Goal: Transaction & Acquisition: Purchase product/service

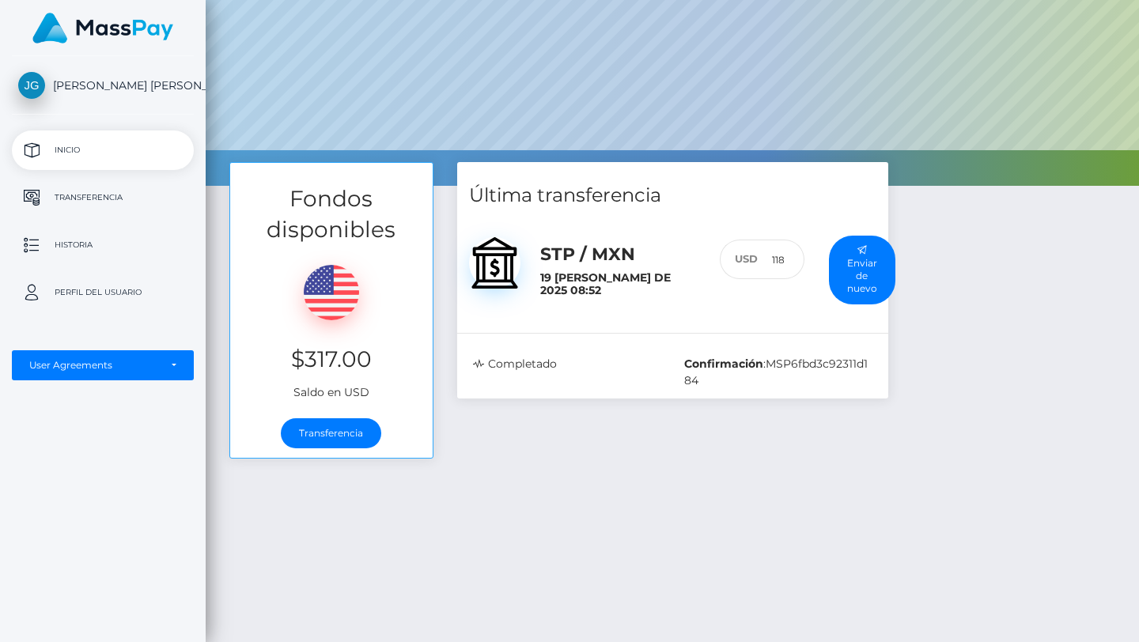
scroll to position [255, 0]
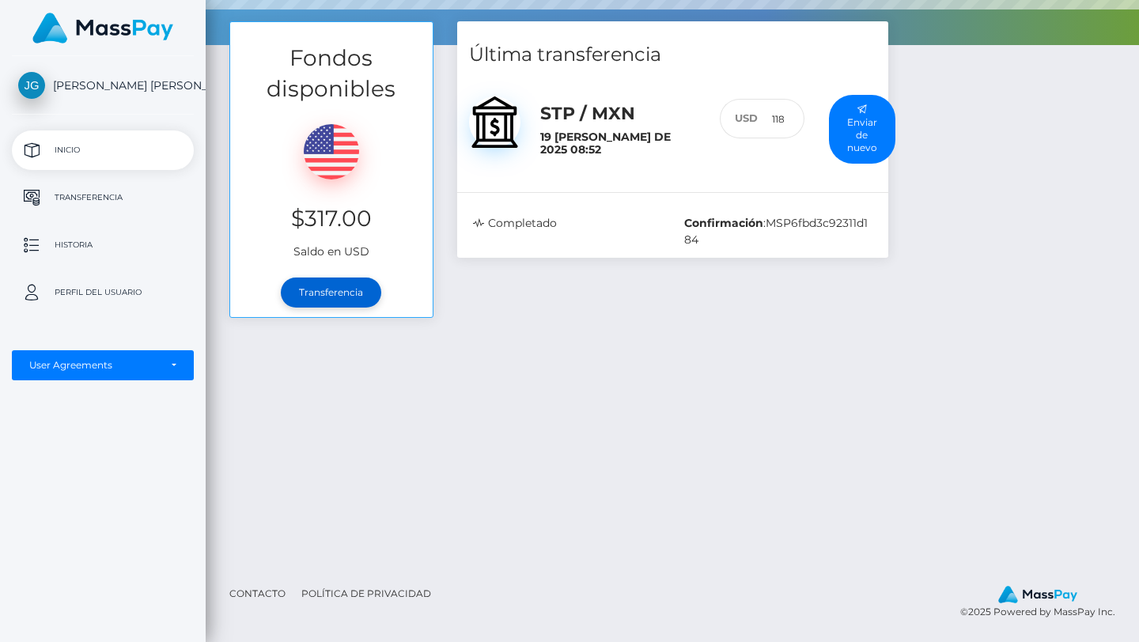
click at [351, 288] on link "Transferencia" at bounding box center [331, 293] width 100 height 30
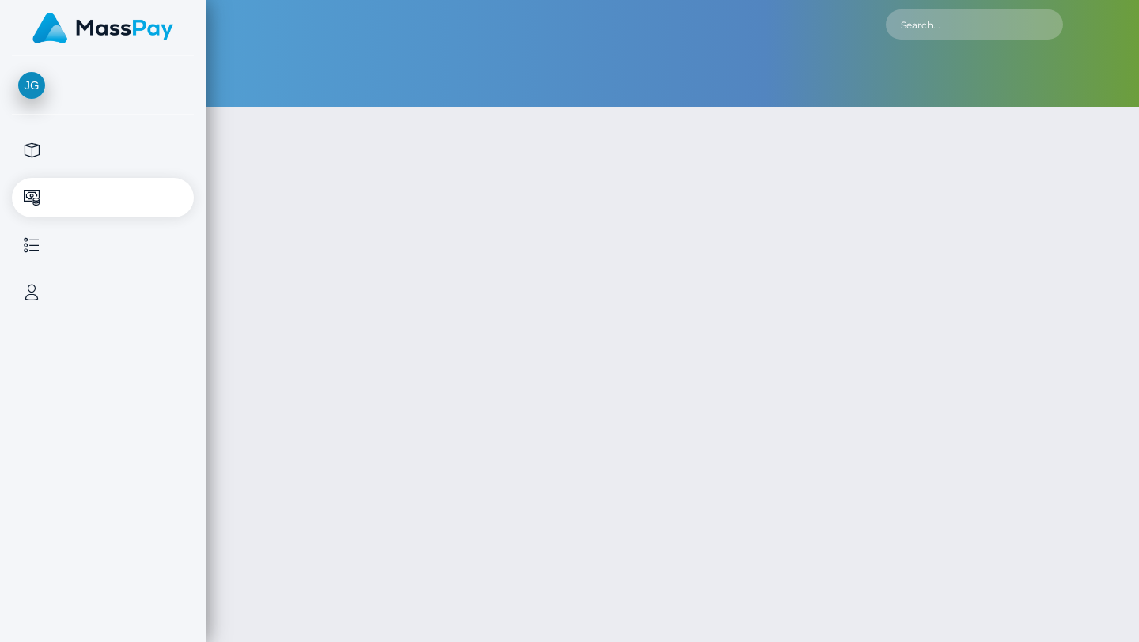
type input "317"
select select
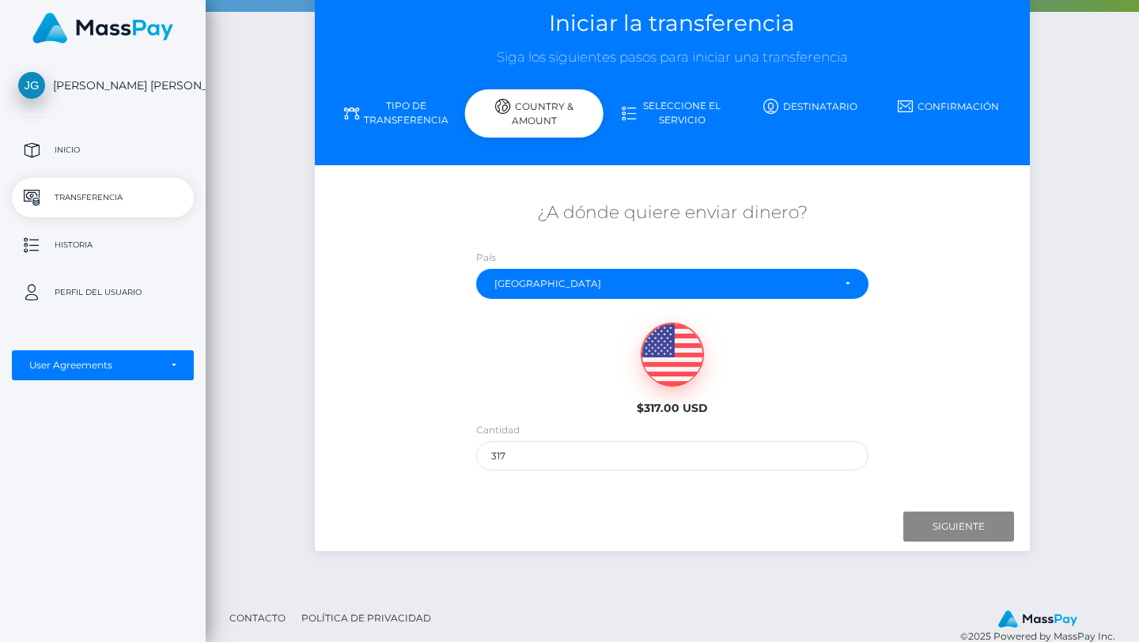
scroll to position [120, 0]
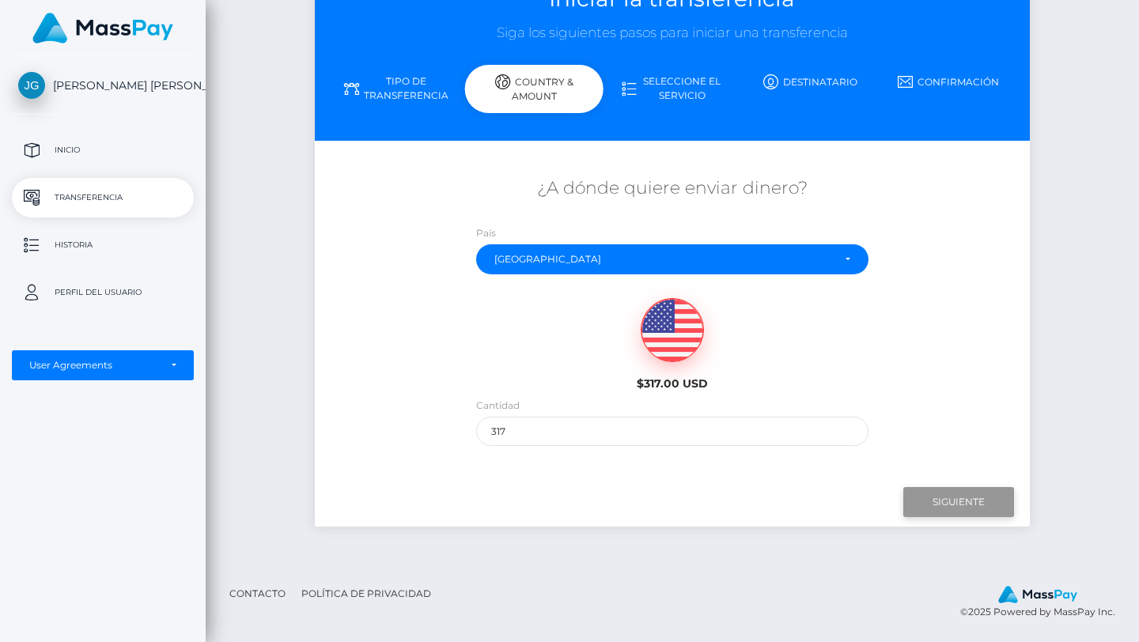
click at [939, 501] on input "Next" at bounding box center [958, 502] width 111 height 30
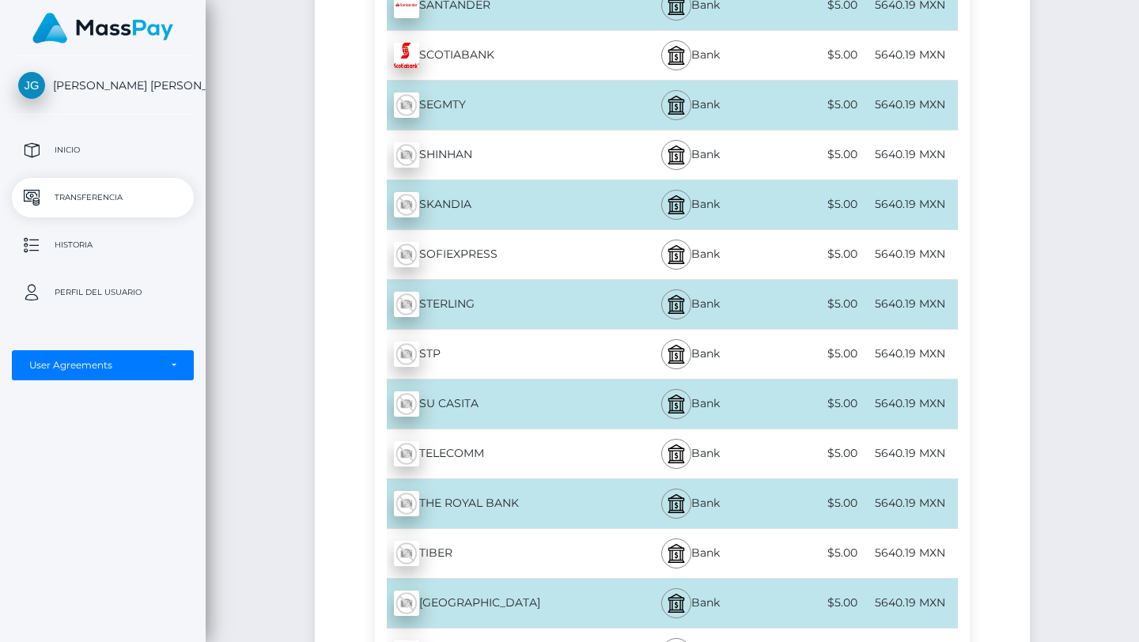
scroll to position [5341, 0]
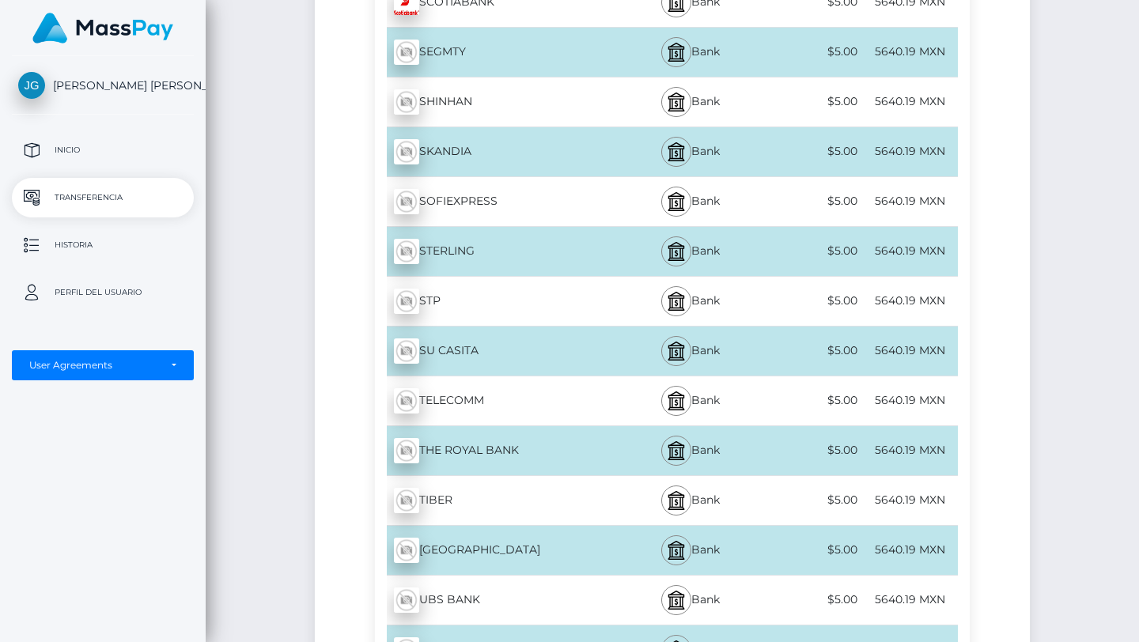
click at [528, 305] on div "STP - MXN" at bounding box center [496, 301] width 243 height 44
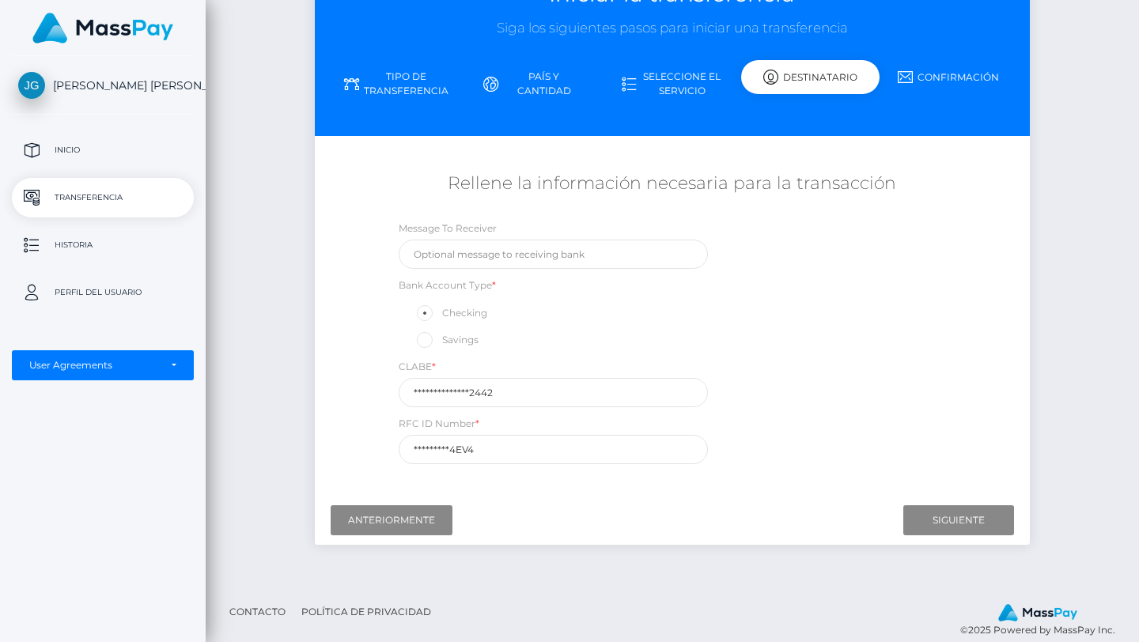
scroll to position [143, 0]
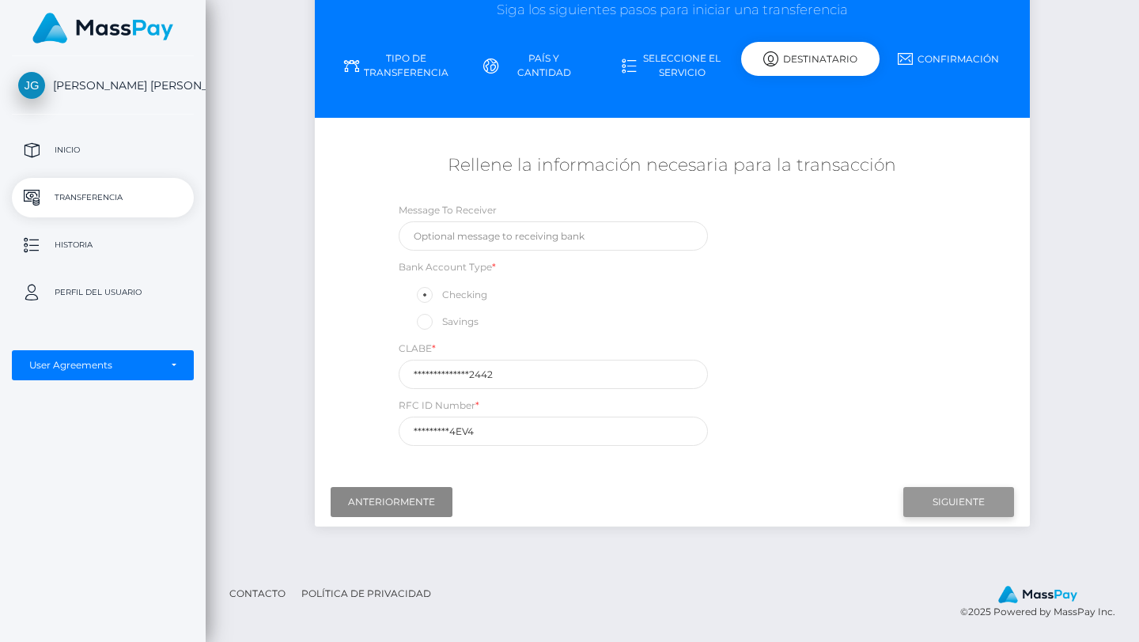
click at [956, 500] on input "Next" at bounding box center [958, 502] width 111 height 30
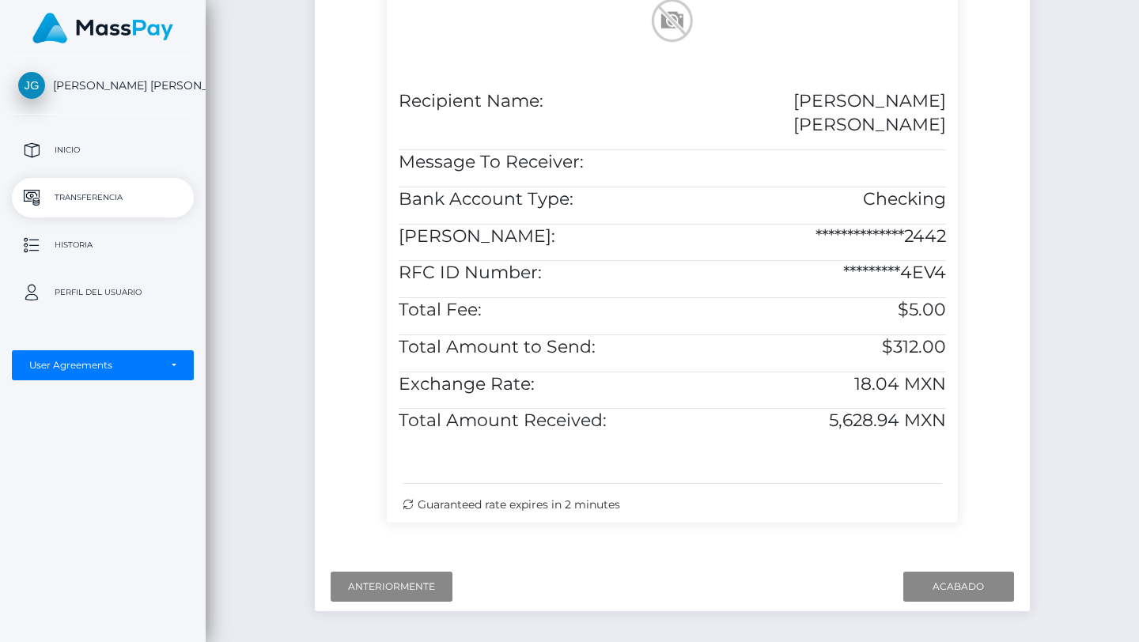
scroll to position [516, 0]
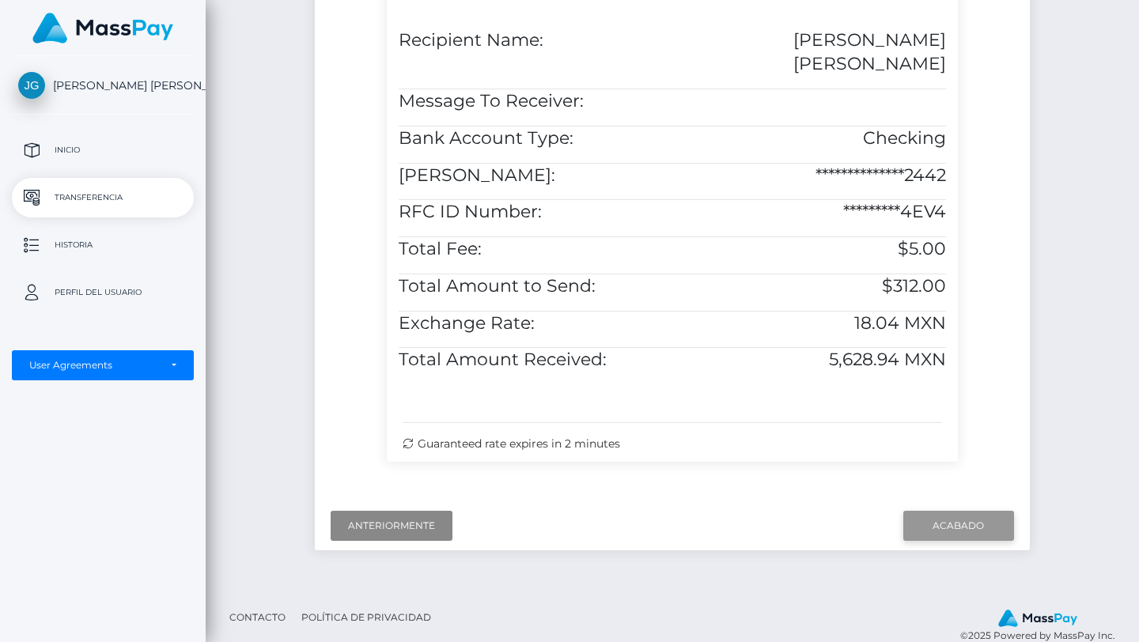
click at [956, 511] on input "Finish" at bounding box center [958, 526] width 111 height 30
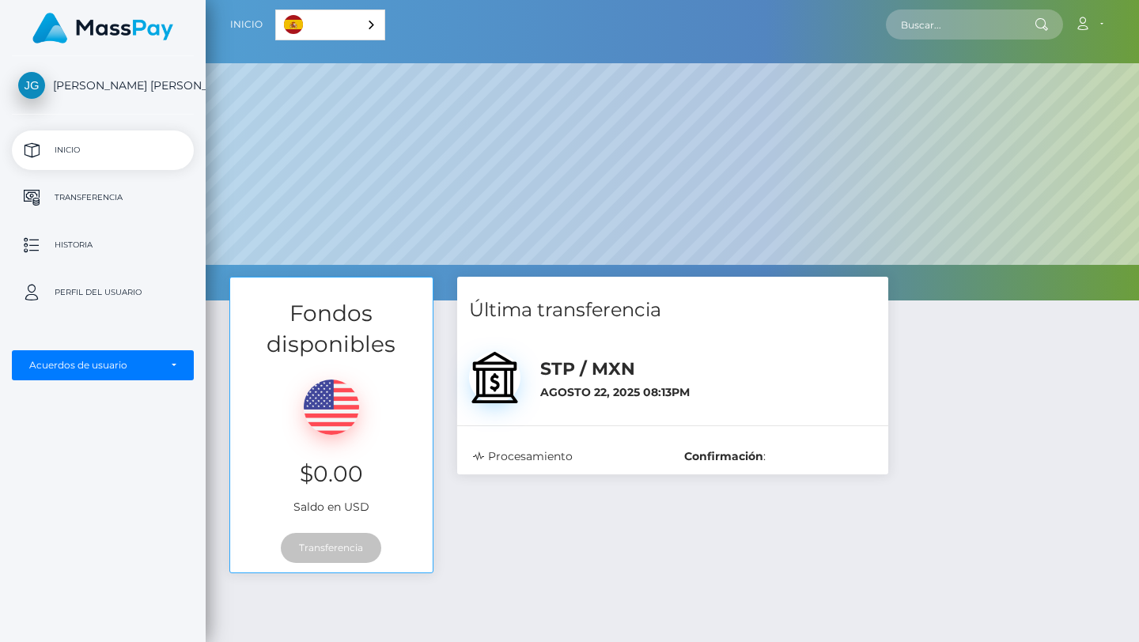
scroll to position [301, 933]
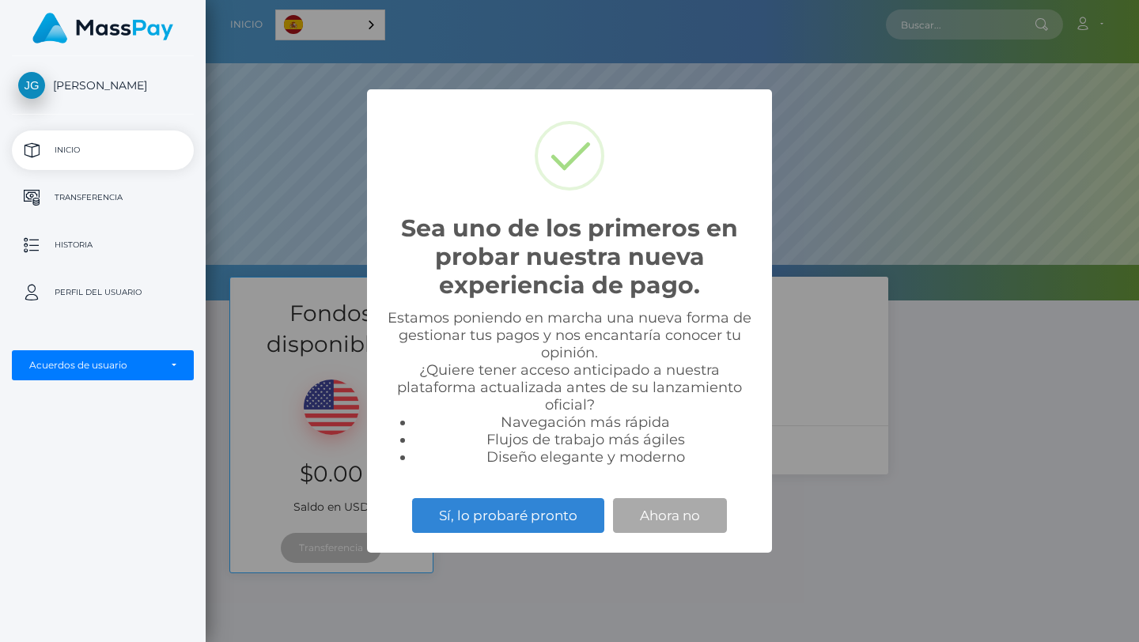
scroll to position [301, 933]
click at [658, 507] on button "Ahora no" at bounding box center [670, 515] width 114 height 35
